Goal: Find specific page/section: Find specific page/section

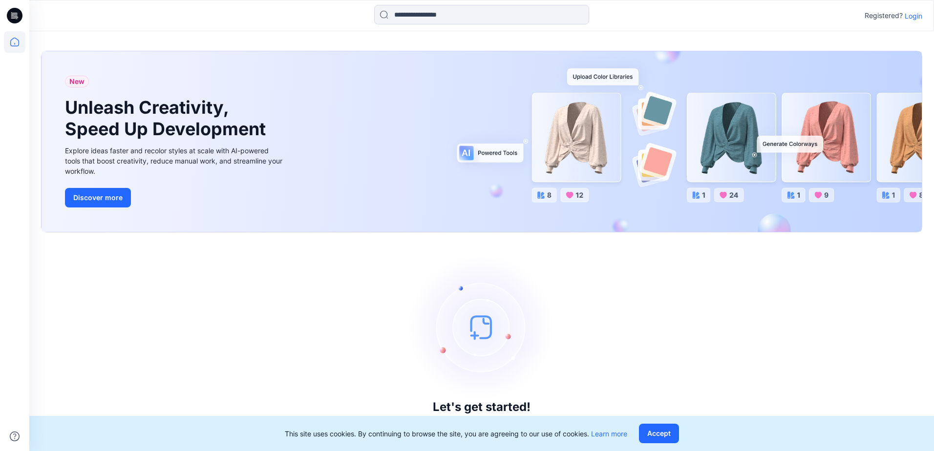
click at [922, 20] on p "Login" at bounding box center [914, 16] width 18 height 10
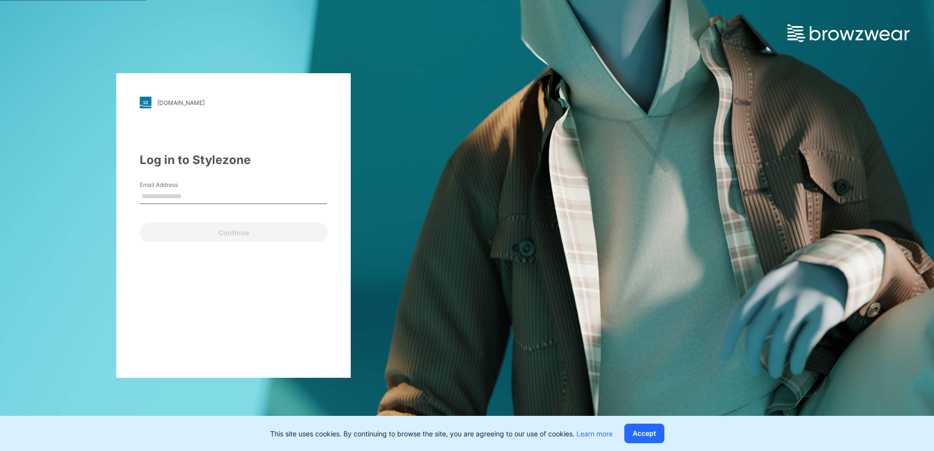
click at [286, 190] on input "Email Address" at bounding box center [234, 197] width 188 height 15
type input "**********"
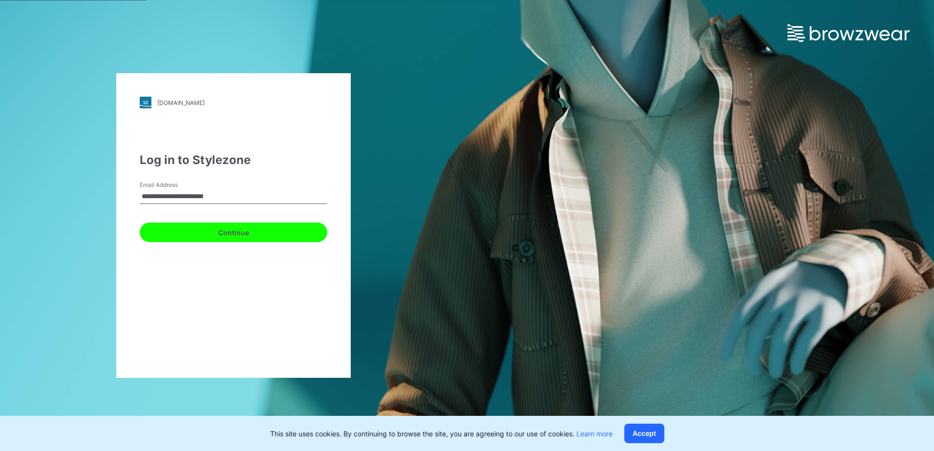
click at [232, 232] on button "Continue" at bounding box center [234, 233] width 188 height 20
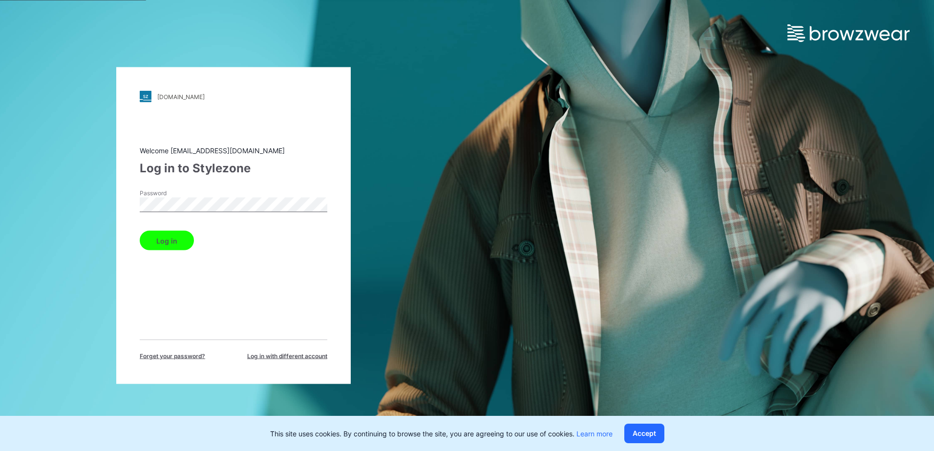
click at [110, 205] on div "[DOMAIN_NAME] Loading... Welcome [EMAIL_ADDRESS][DOMAIN_NAME] Log in to Stylezo…" at bounding box center [233, 225] width 467 height 451
click at [176, 237] on button "Log in" at bounding box center [167, 241] width 54 height 20
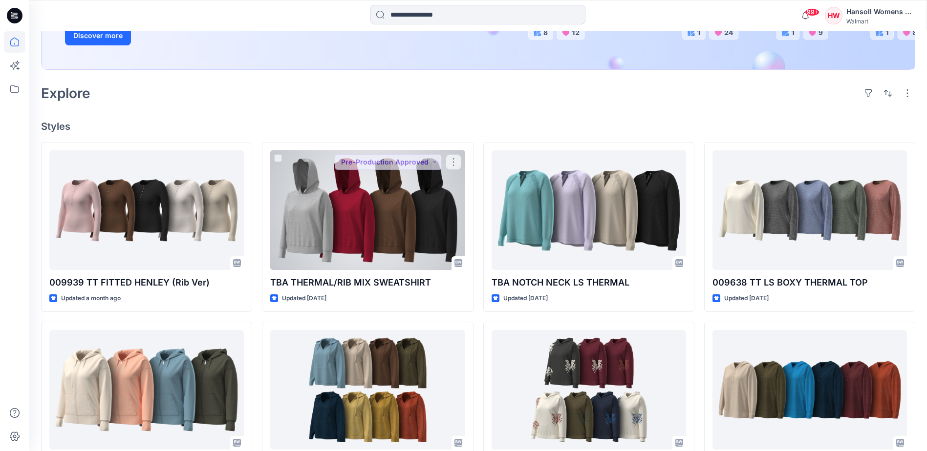
scroll to position [195, 0]
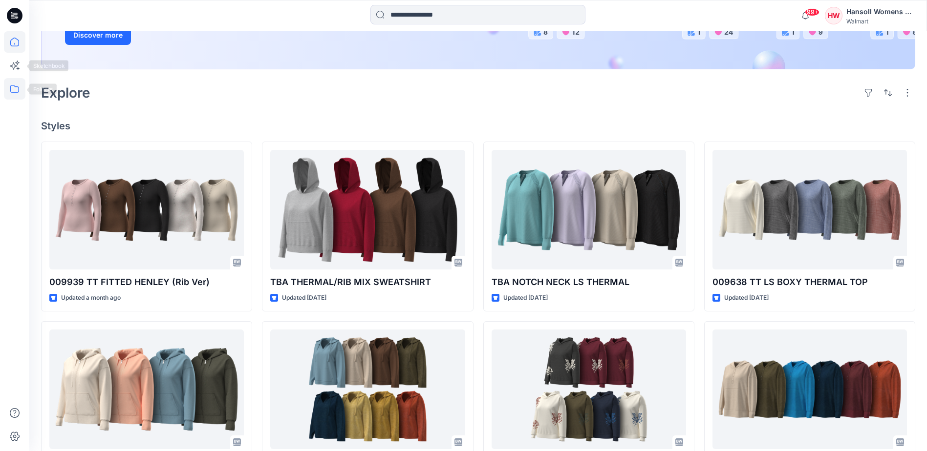
click at [14, 92] on icon at bounding box center [14, 89] width 9 height 8
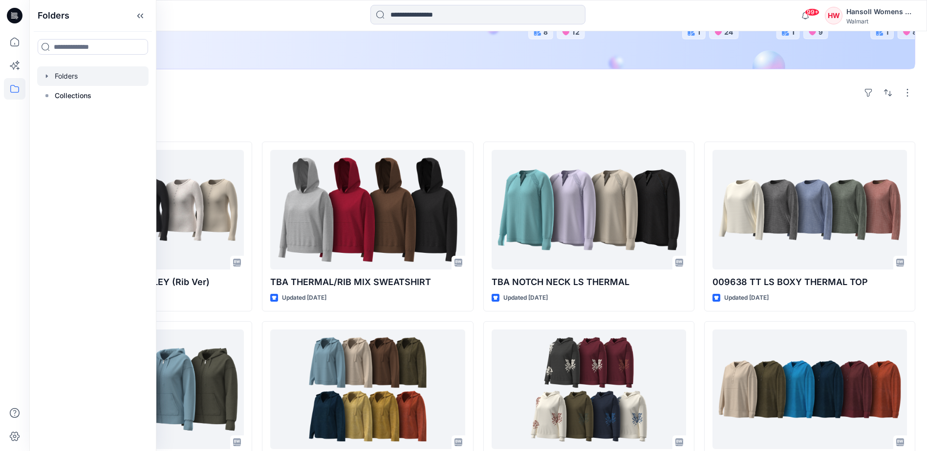
click at [45, 77] on icon "button" at bounding box center [47, 76] width 8 height 8
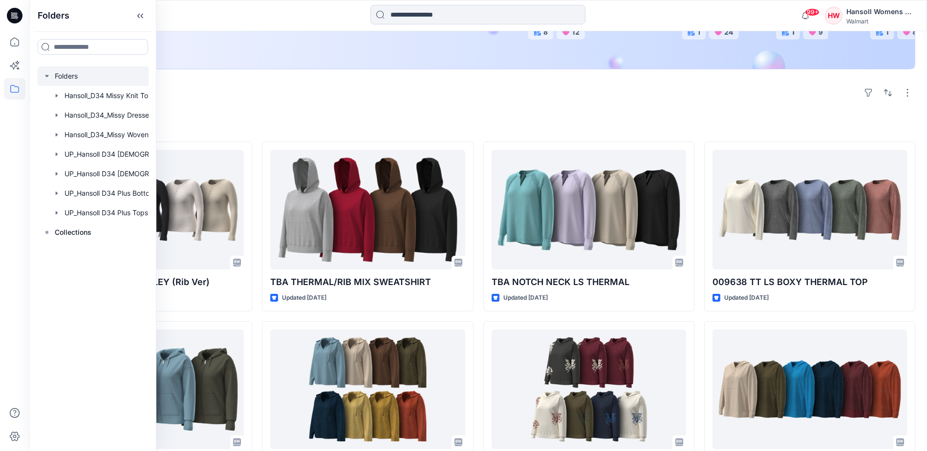
click at [58, 78] on div at bounding box center [105, 76] width 137 height 20
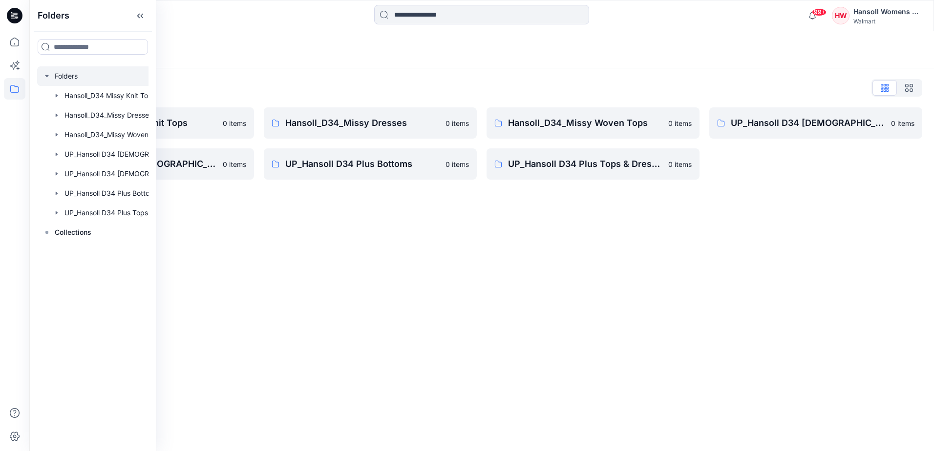
click at [785, 211] on div "Folders Folders List Hansoll_D34 Missy Knit Tops 0 items UP_Hansoll D34 [DEMOGR…" at bounding box center [481, 241] width 905 height 420
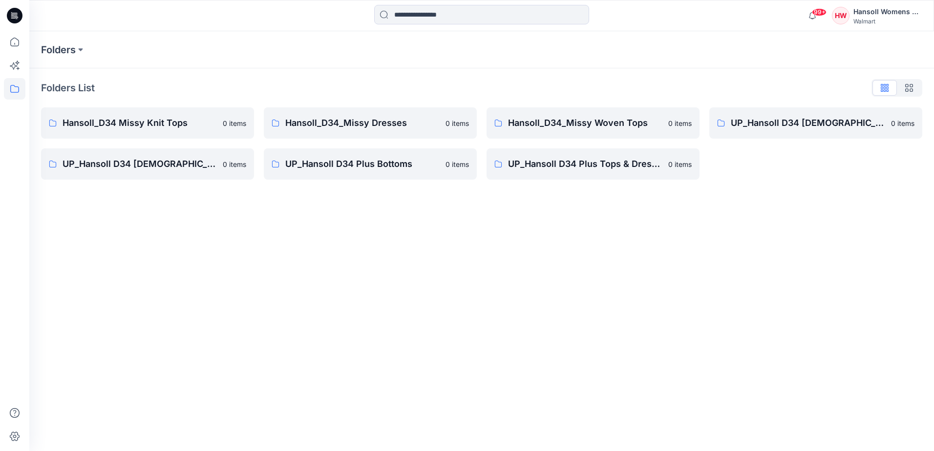
click at [603, 205] on div "Folders Folders List Hansoll_D34 Missy Knit Tops 0 items UP_Hansoll D34 [DEMOGR…" at bounding box center [481, 241] width 905 height 420
click at [180, 160] on p "UP_Hansoll D34 [DEMOGRAPHIC_DATA] Knit Tops" at bounding box center [140, 164] width 154 height 14
click at [586, 166] on p "UP_Hansoll D34 Plus Tops & Dresses" at bounding box center [585, 164] width 154 height 14
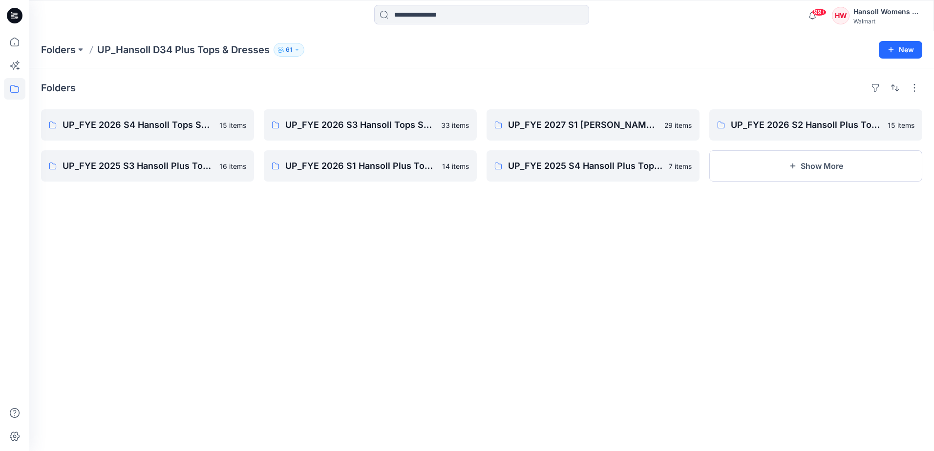
click at [553, 261] on div "Folders UP_FYE 2026 S4 Hansoll Tops Sweaters Dresses 15 items UP_FYE 2025 S3 Ha…" at bounding box center [481, 259] width 905 height 383
click at [383, 172] on p "UP_FYE 2026 S1 Hansoll Plus Tops Sweaters Dresses" at bounding box center [369, 166] width 168 height 14
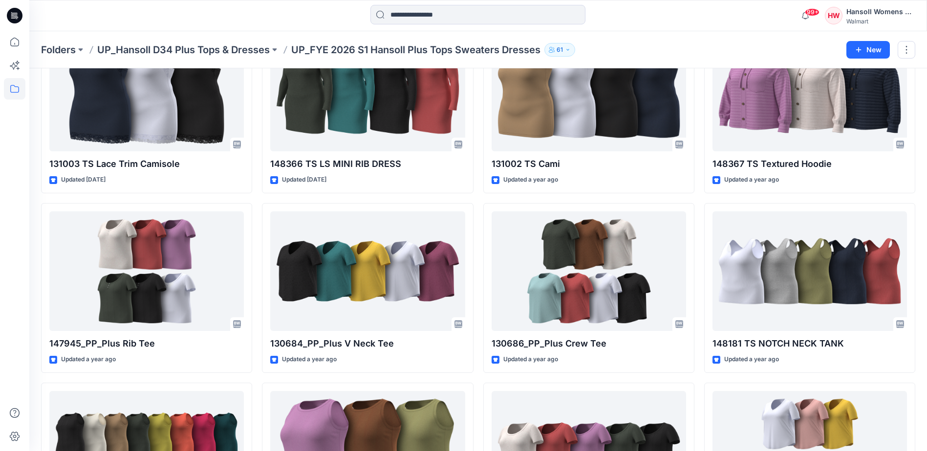
scroll to position [233, 0]
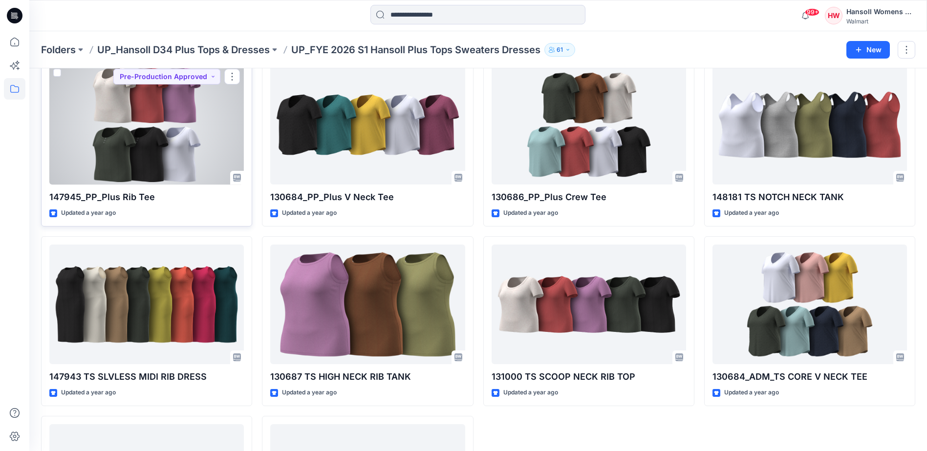
click at [114, 119] on div at bounding box center [146, 125] width 194 height 120
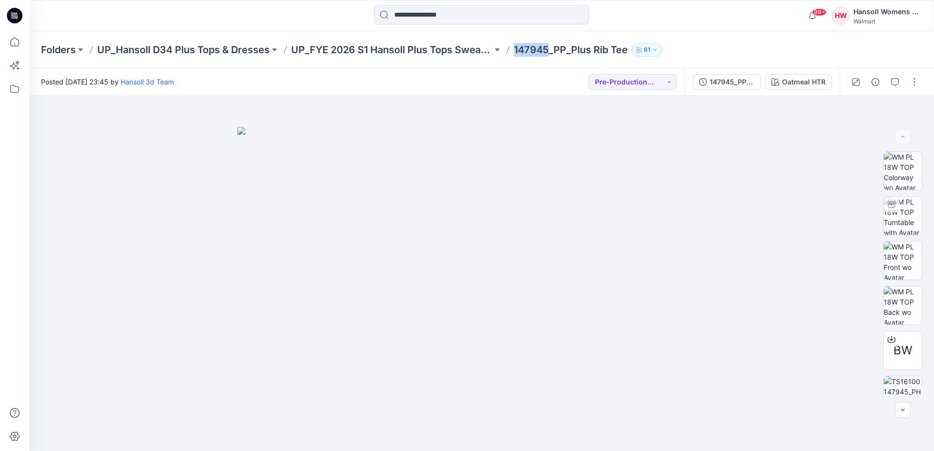
drag, startPoint x: 516, startPoint y: 47, endPoint x: 550, endPoint y: 50, distance: 33.8
click at [550, 50] on p "147945_PP_Plus Rib Tee" at bounding box center [571, 50] width 114 height 14
copy p "147945"
click at [896, 84] on icon "button" at bounding box center [895, 82] width 8 height 8
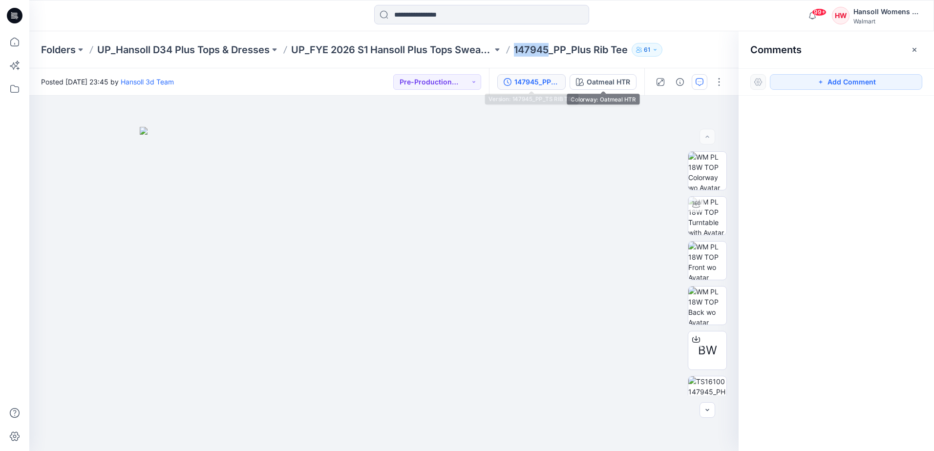
click at [552, 75] on button "147945_PP_TS RIB TEE" at bounding box center [531, 82] width 68 height 16
